Goal: Find specific page/section: Find specific page/section

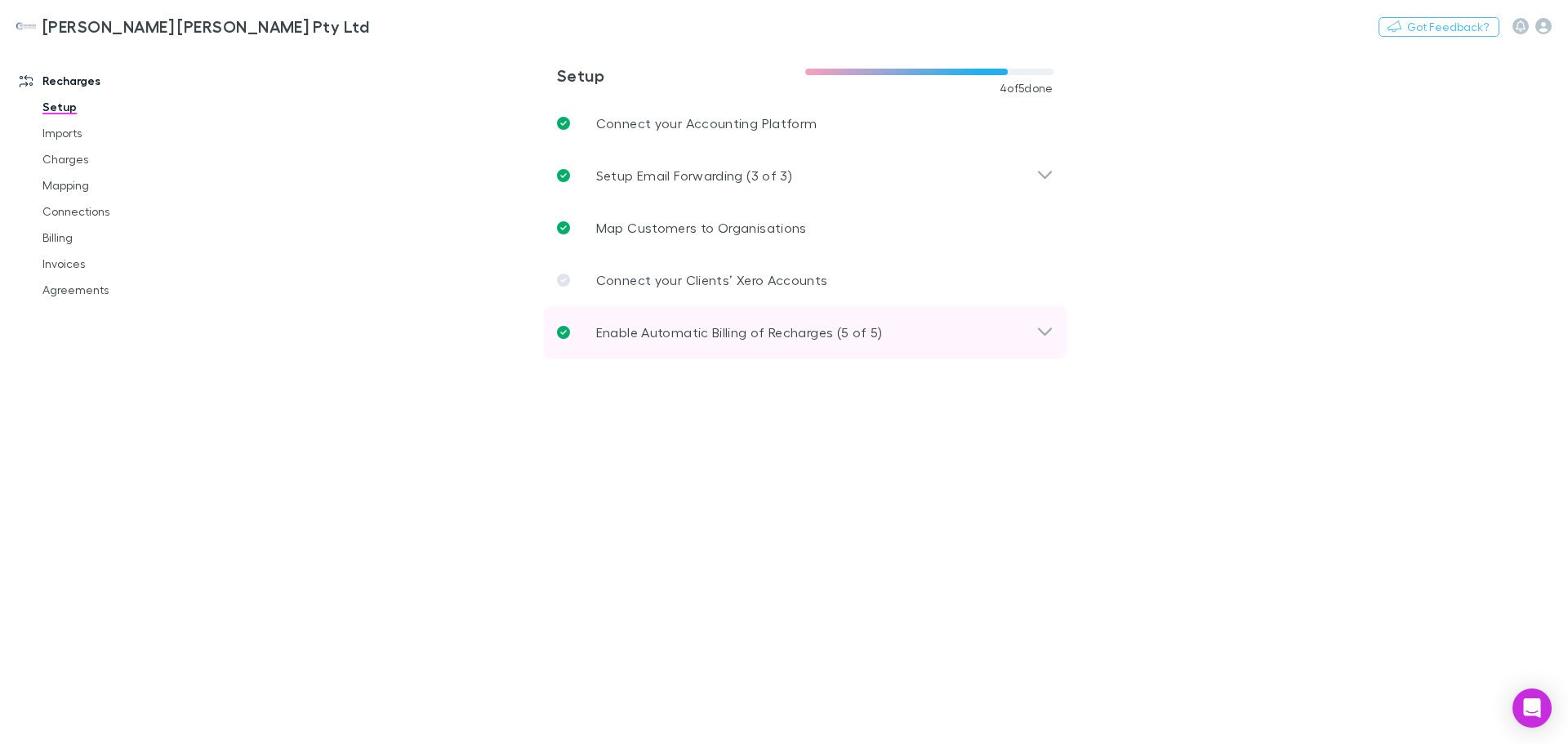
click at [847, 336] on p "Enable Automatic Billing of Recharges (5 of 5)" at bounding box center [739, 332] width 286 height 19
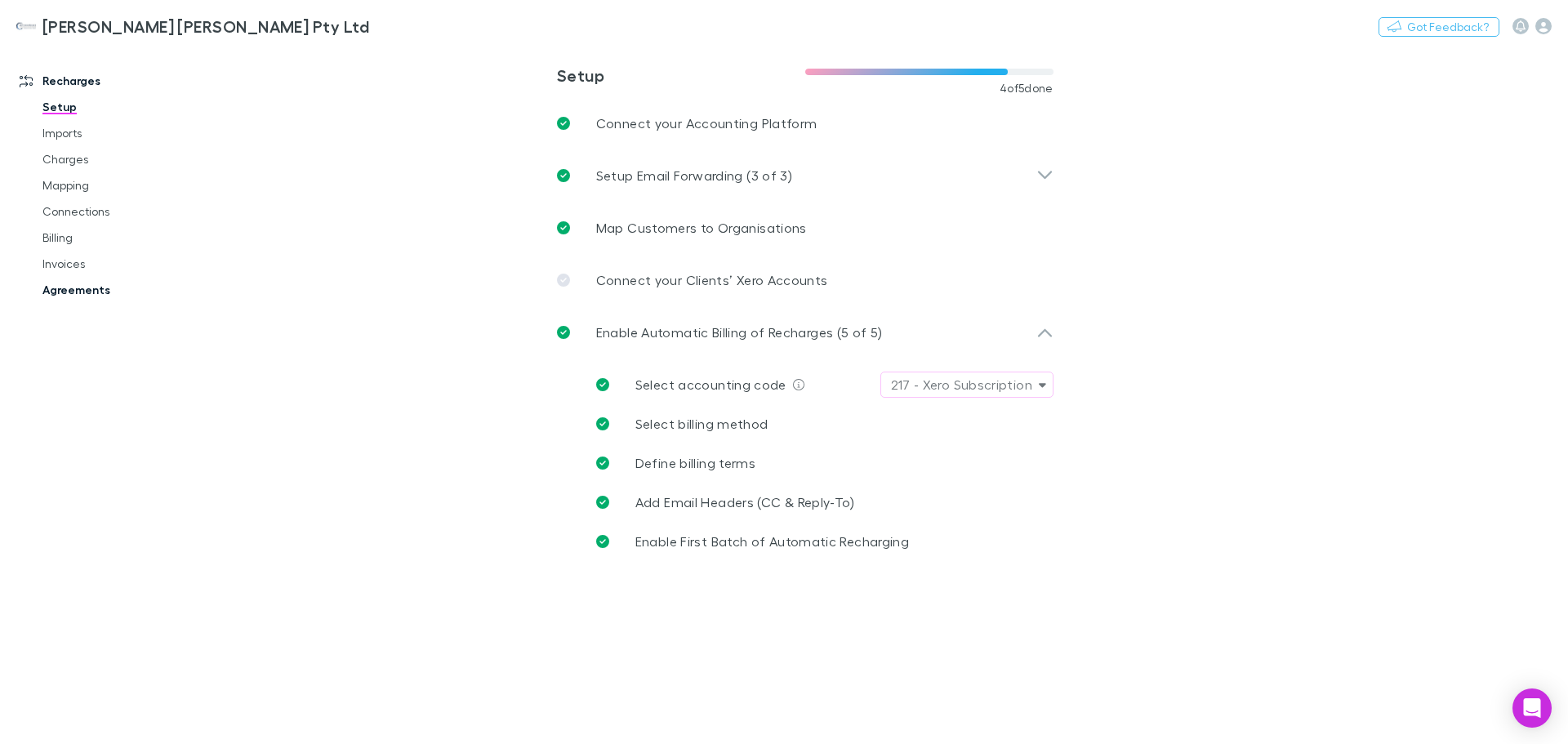
click at [74, 288] on link "Agreements" at bounding box center [123, 290] width 195 height 26
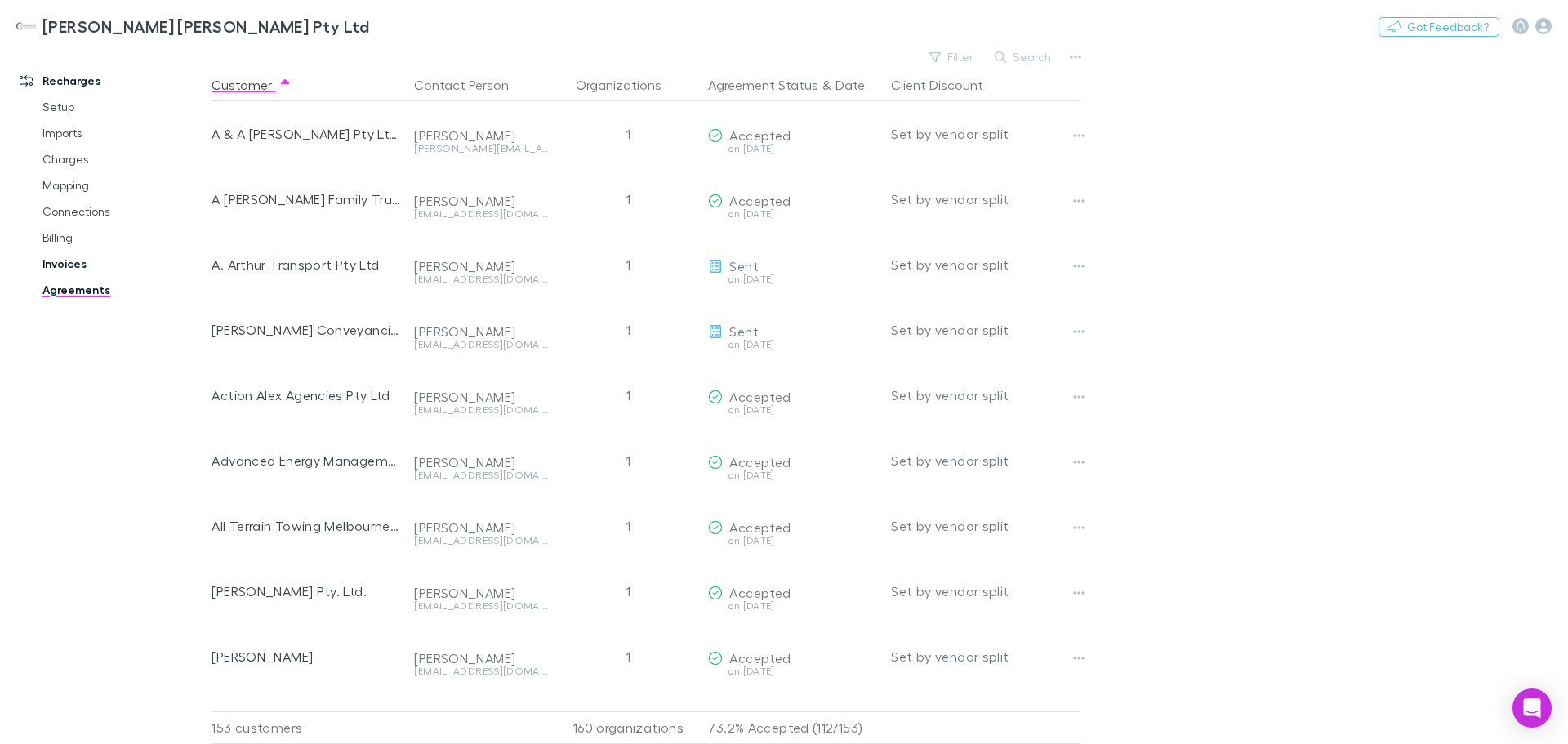
click at [52, 260] on link "Invoices" at bounding box center [123, 264] width 195 height 26
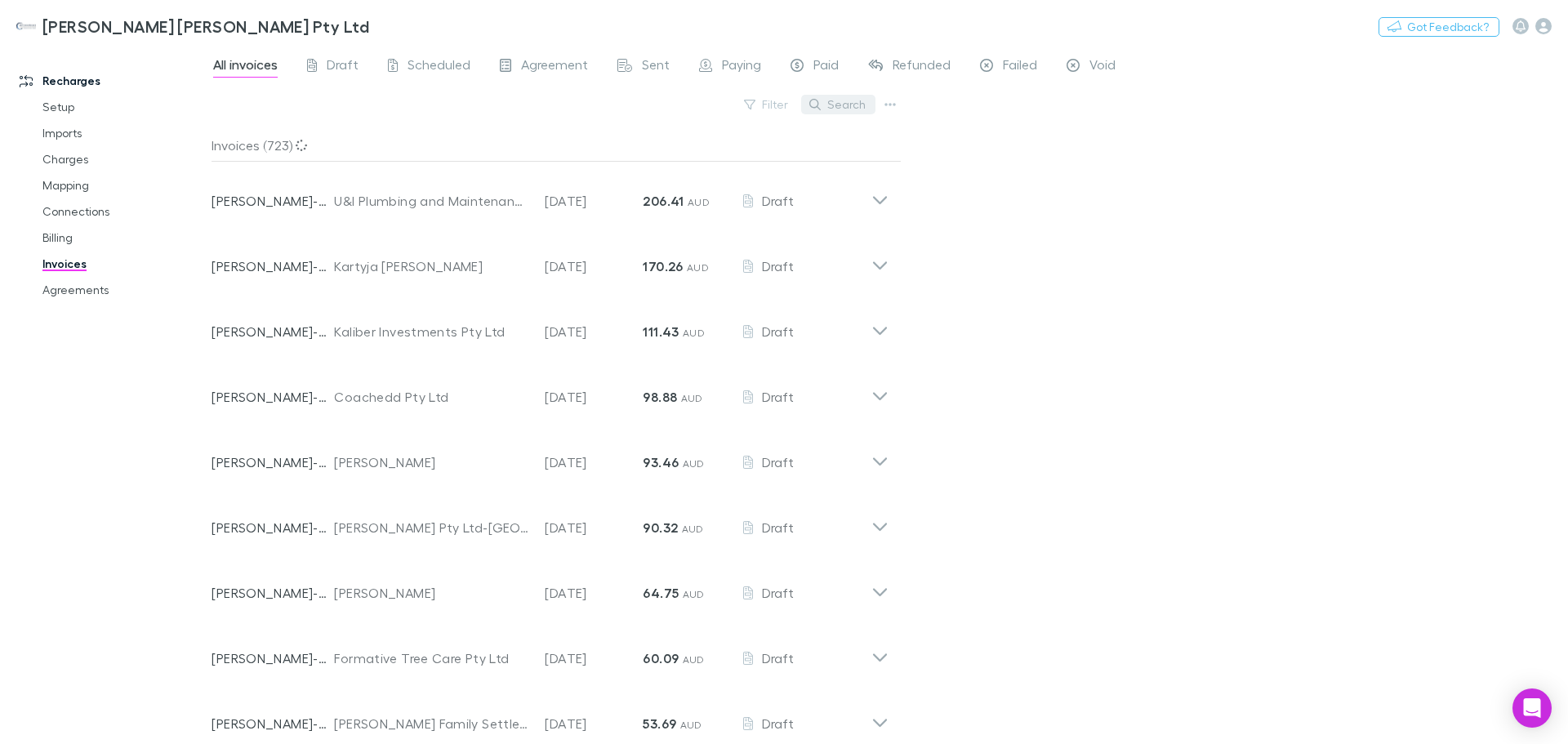
click at [835, 103] on button "Search" at bounding box center [839, 105] width 74 height 19
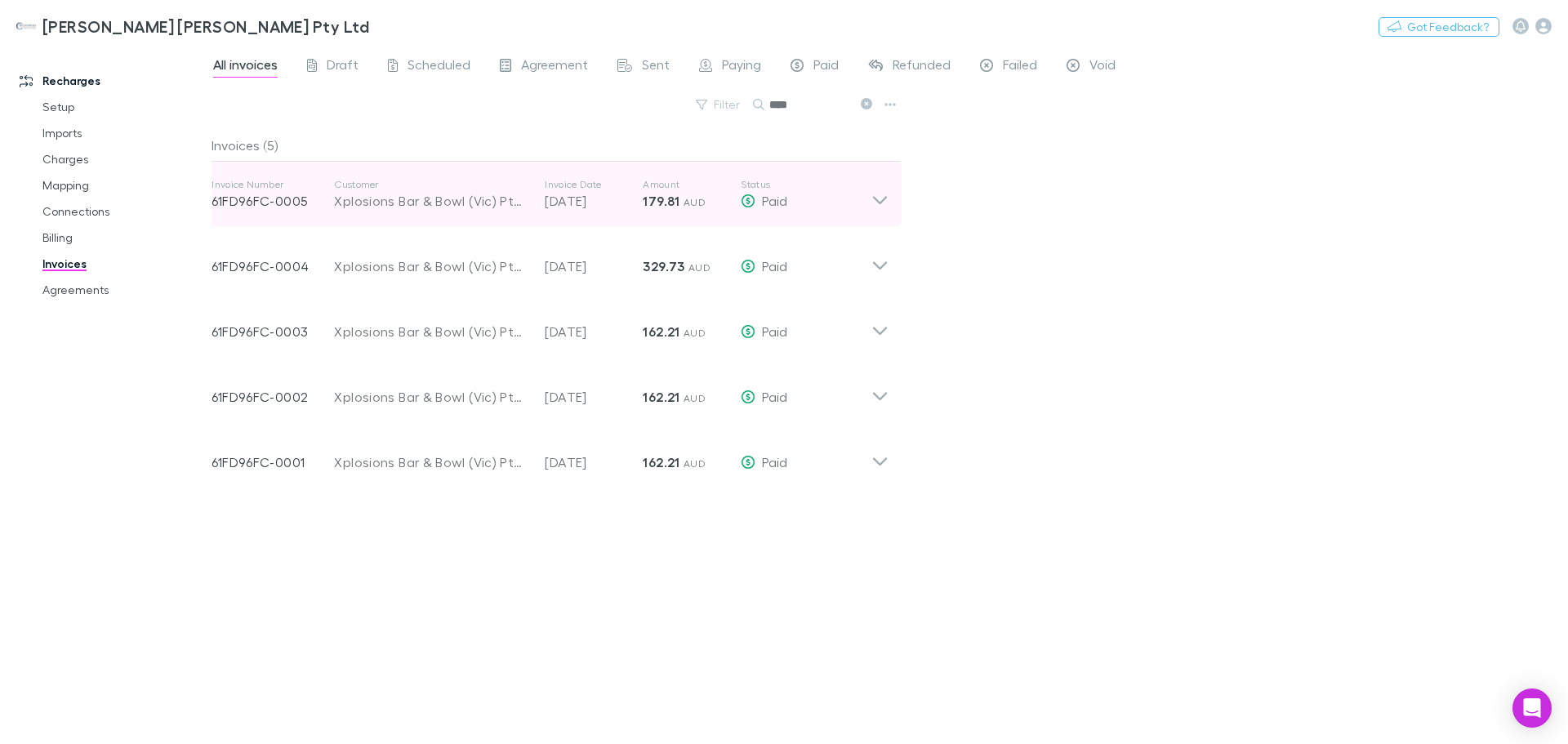
type input "****"
click at [881, 194] on icon at bounding box center [879, 194] width 17 height 33
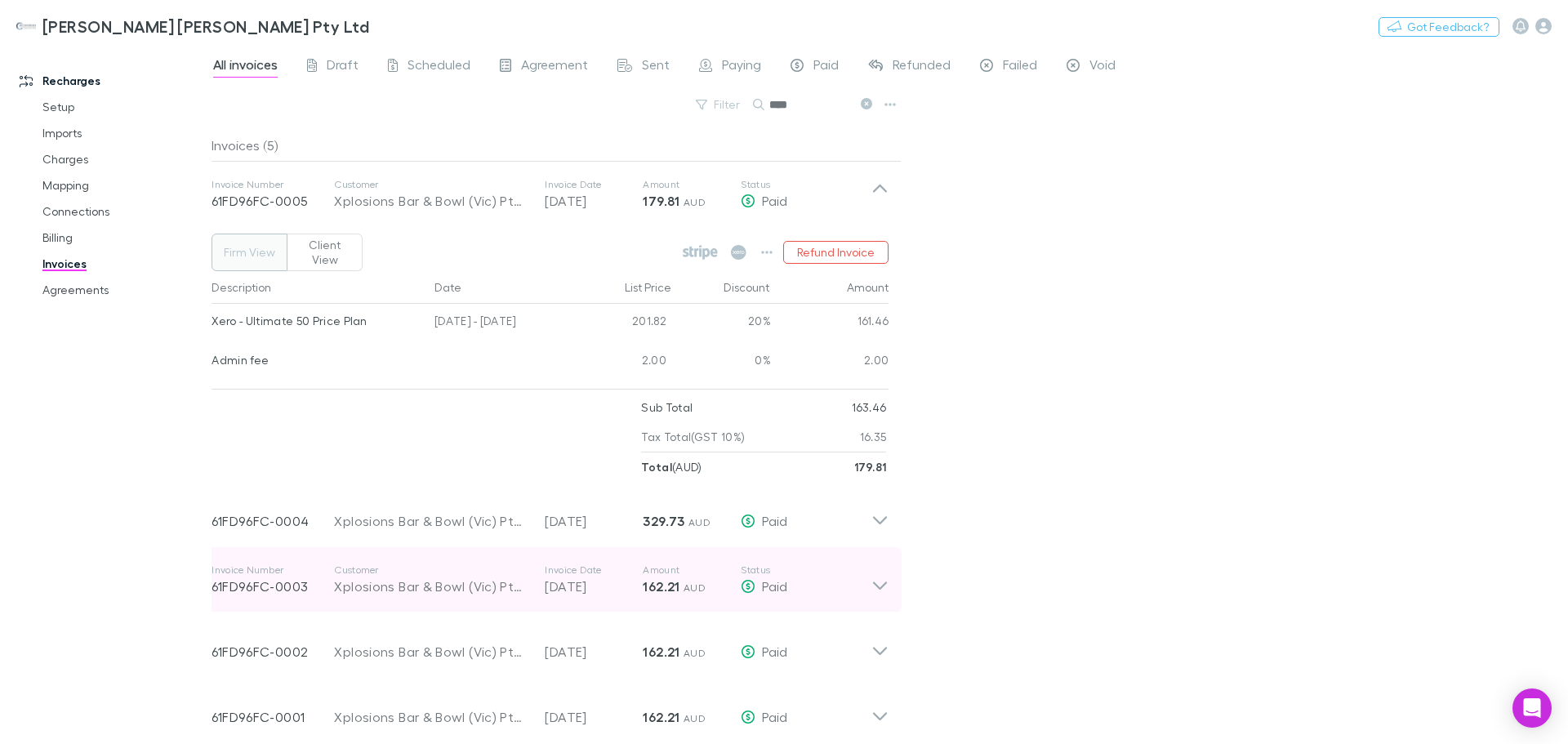
click at [876, 574] on icon at bounding box center [879, 579] width 17 height 33
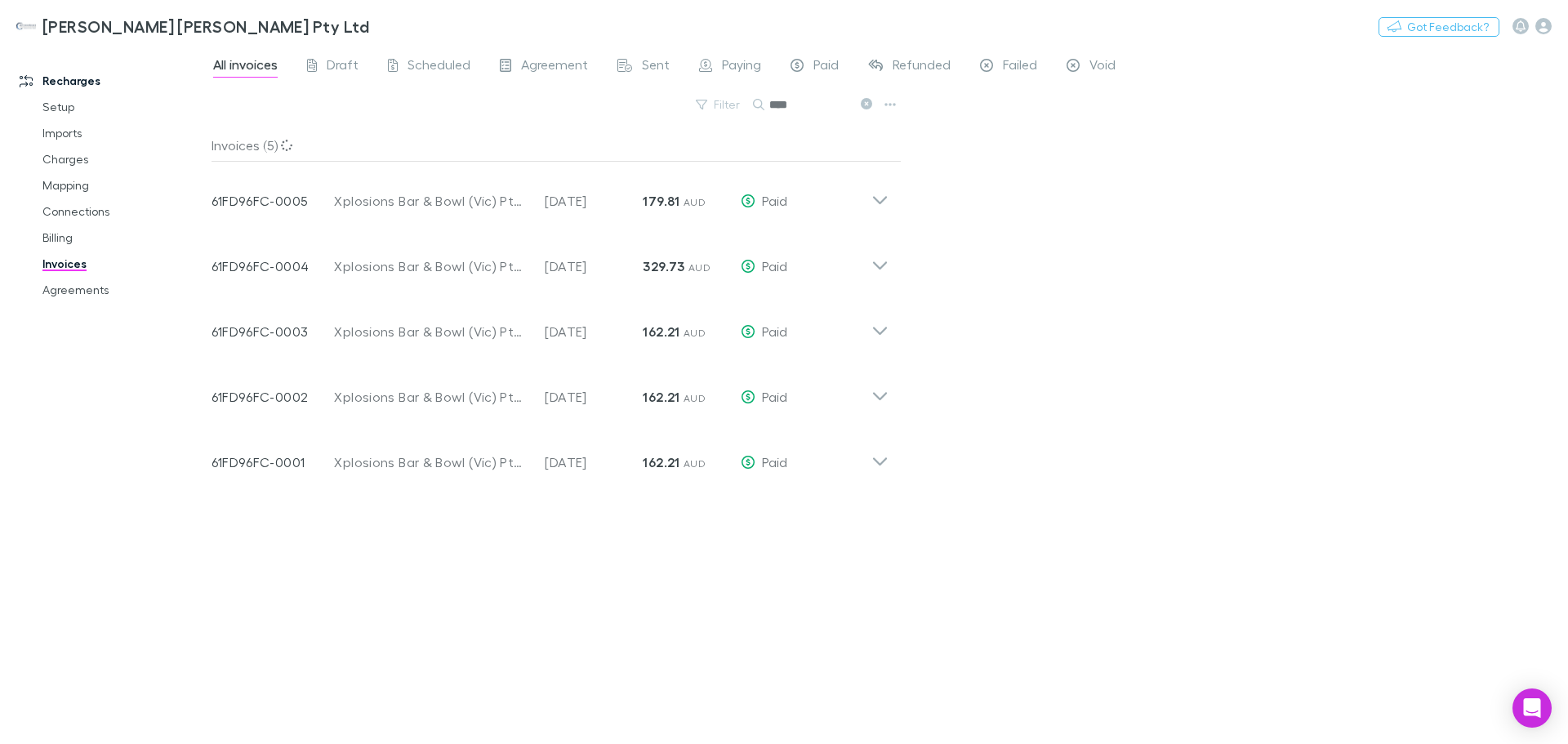
click at [95, 23] on h3 "[PERSON_NAME] [PERSON_NAME] Pty Ltd" at bounding box center [205, 26] width 327 height 19
